Goal: Check status

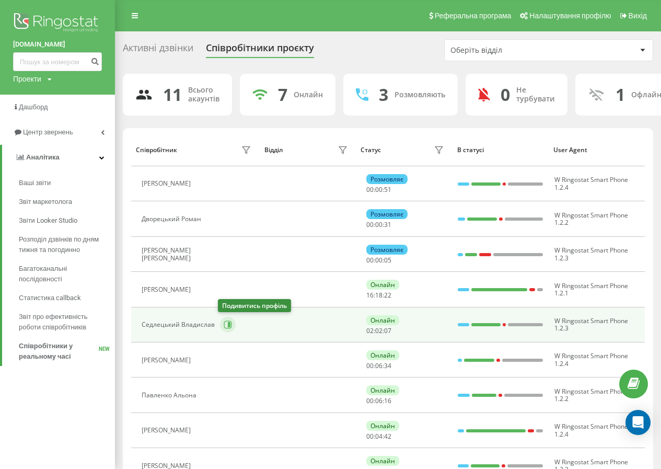
click at [224, 325] on icon at bounding box center [228, 324] width 8 height 8
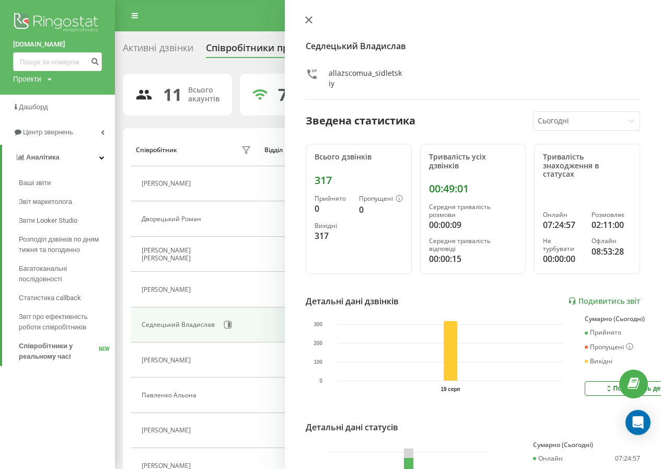
click at [312, 18] on icon at bounding box center [308, 19] width 7 height 7
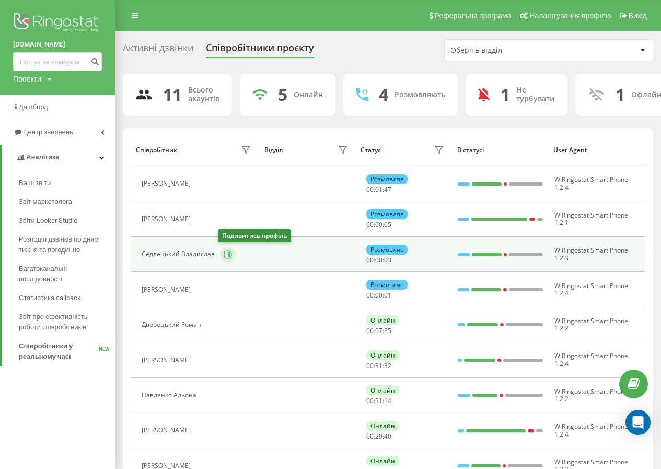
click at [228, 252] on icon at bounding box center [229, 253] width 3 height 5
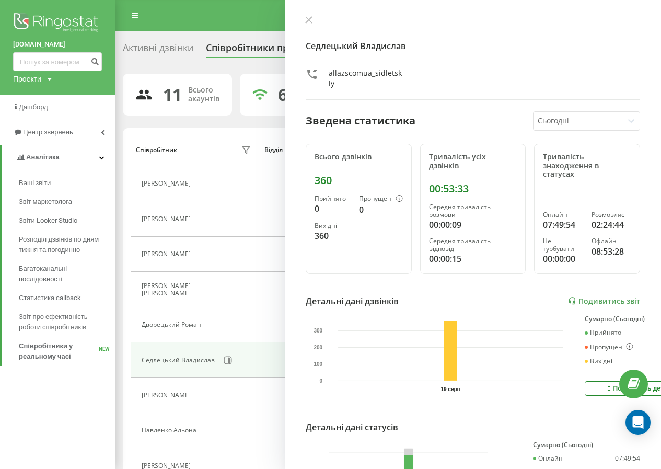
click at [310, 19] on icon at bounding box center [309, 20] width 6 height 6
